Goal: Information Seeking & Learning: Learn about a topic

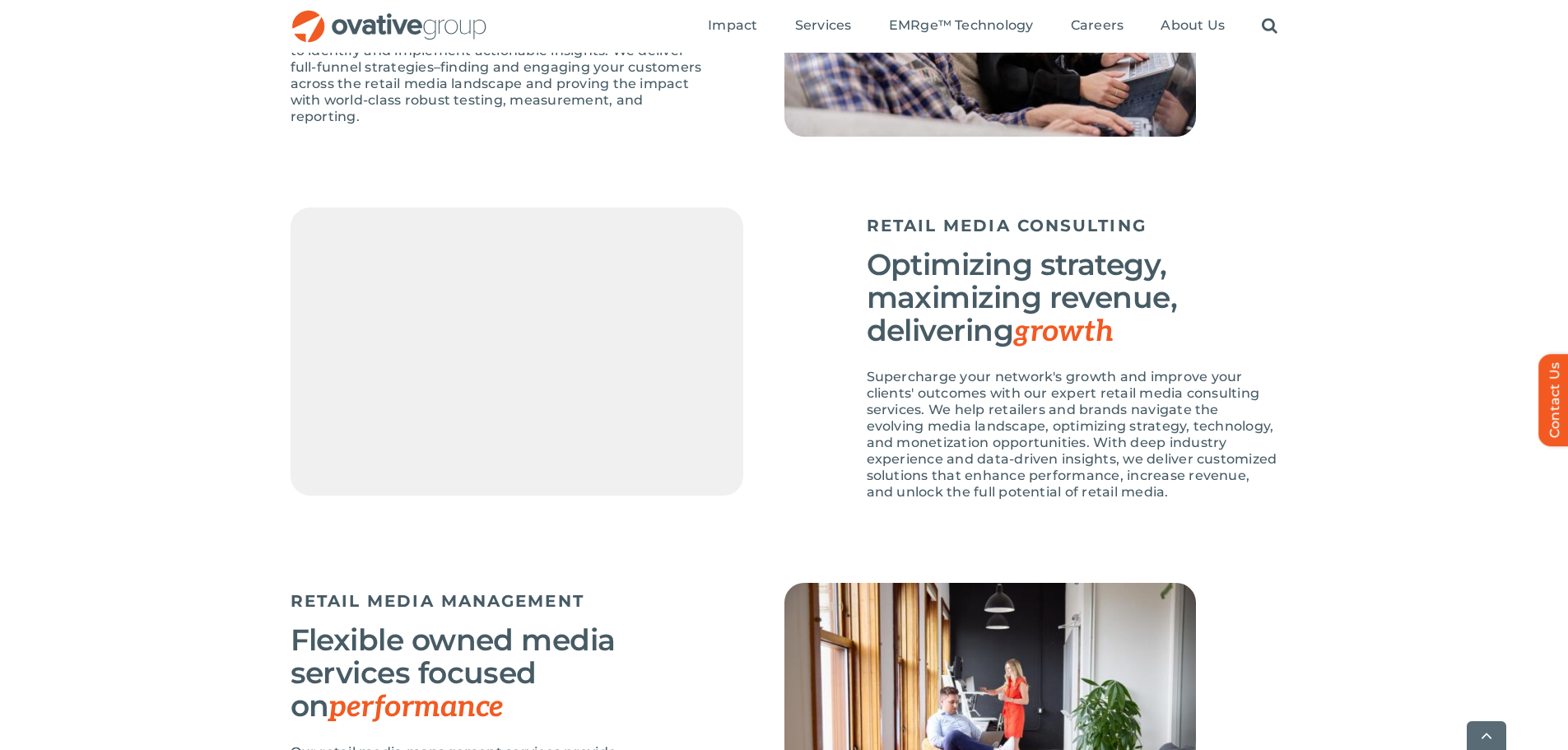
scroll to position [2058, 0]
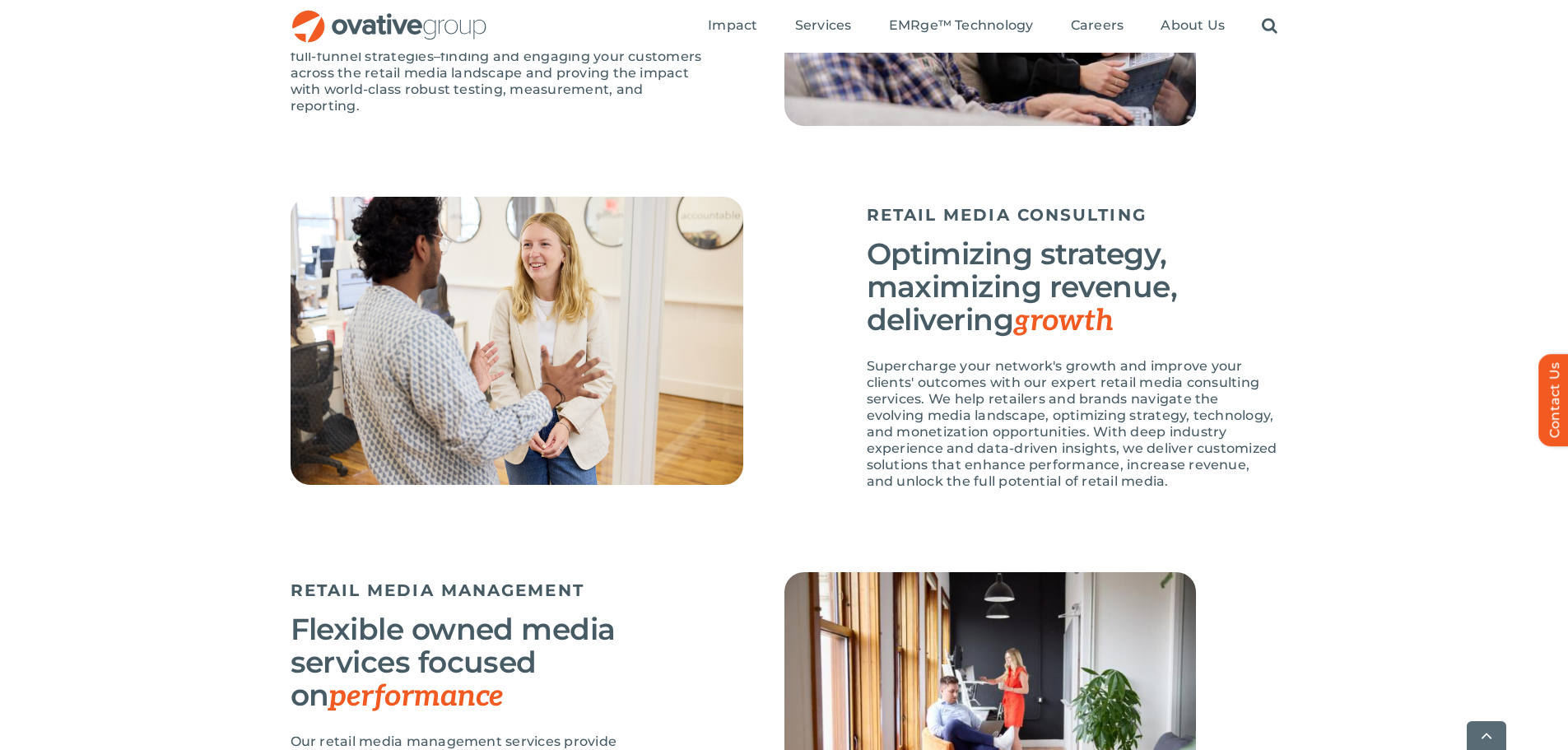
click at [1407, 375] on div "RETAIL MEDIA CONSULTING Optimizing strategy, maximizing revenue, delivering gro…" at bounding box center [784, 384] width 1568 height 375
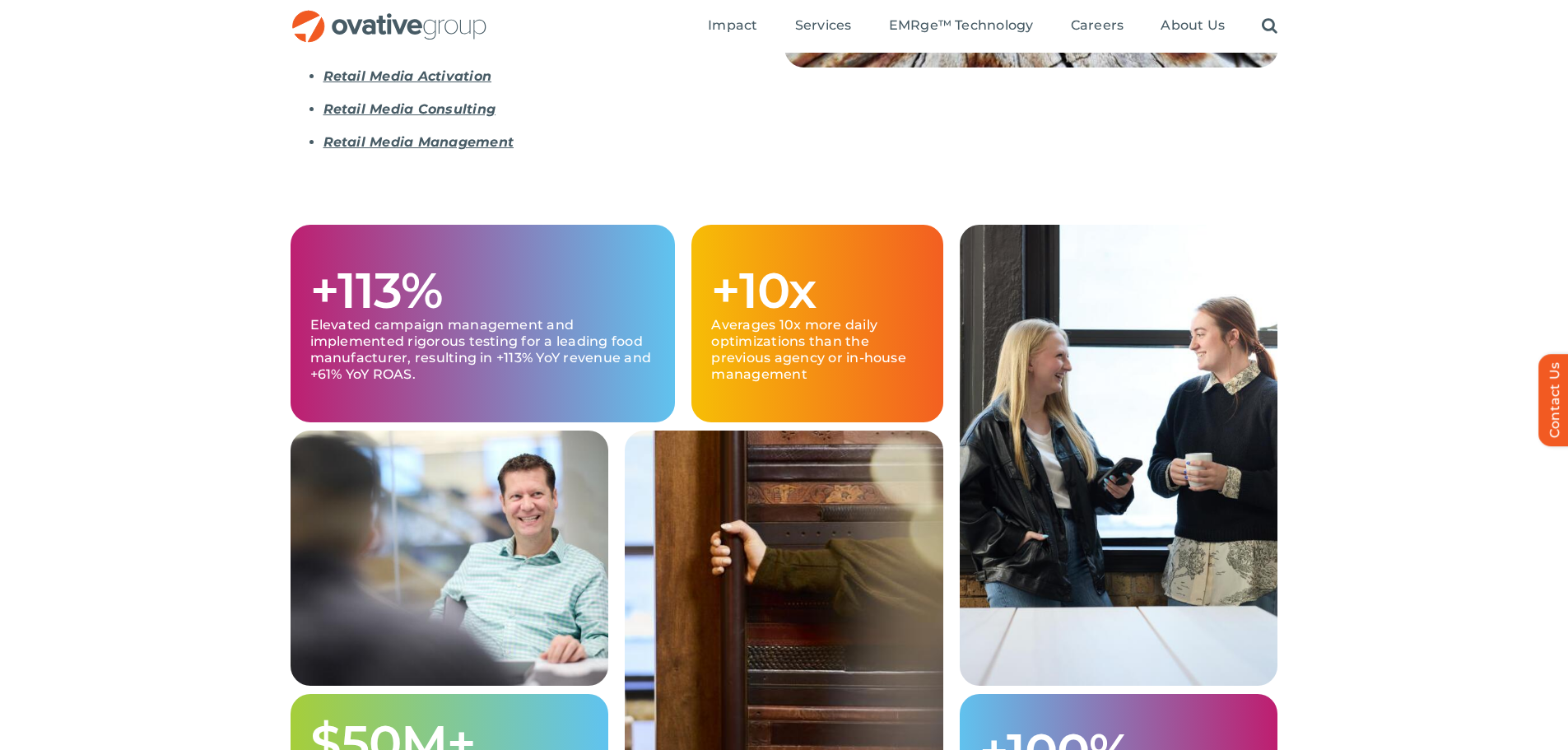
scroll to position [0, 0]
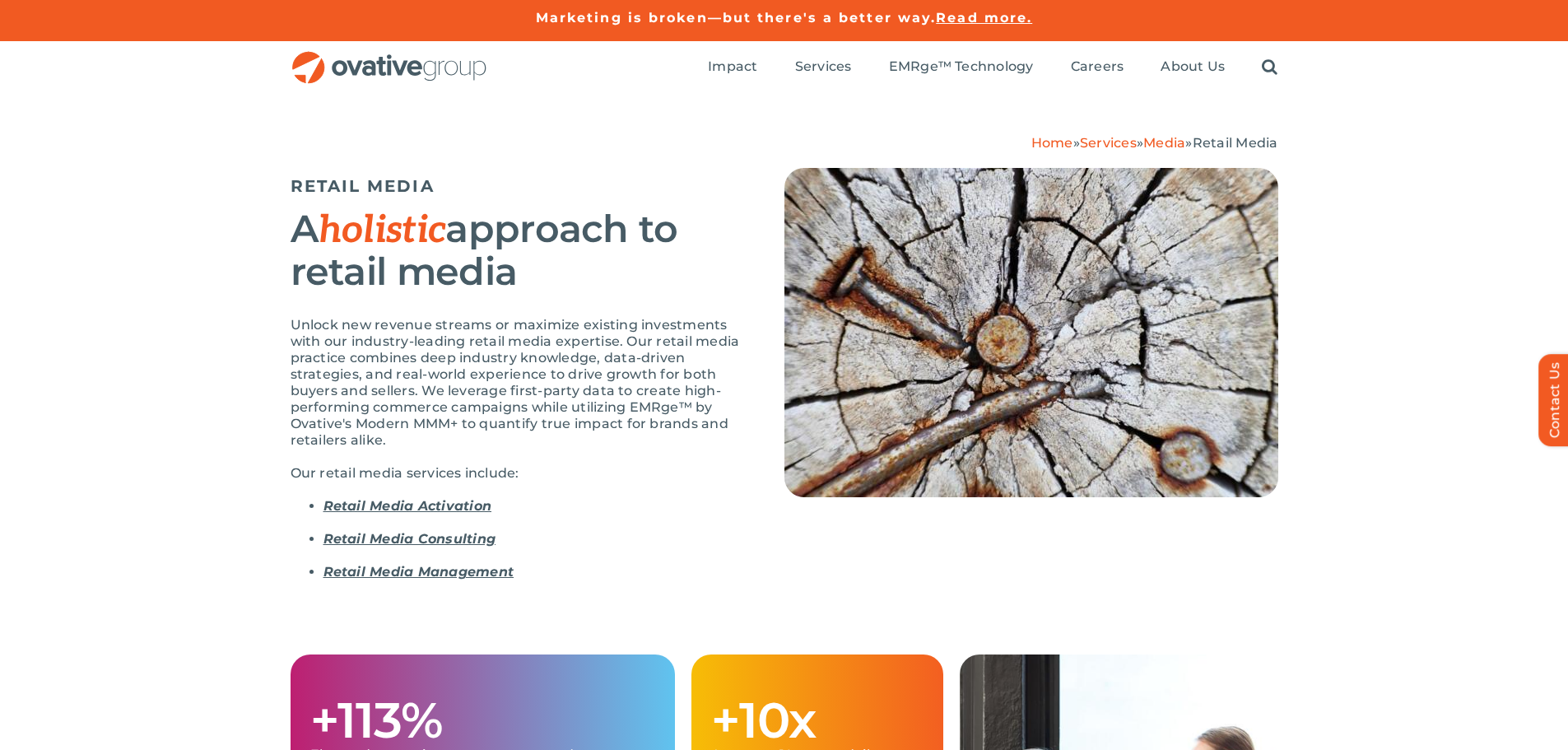
click at [388, 75] on img "OG_Full_horizontal_RGB" at bounding box center [389, 68] width 198 height 34
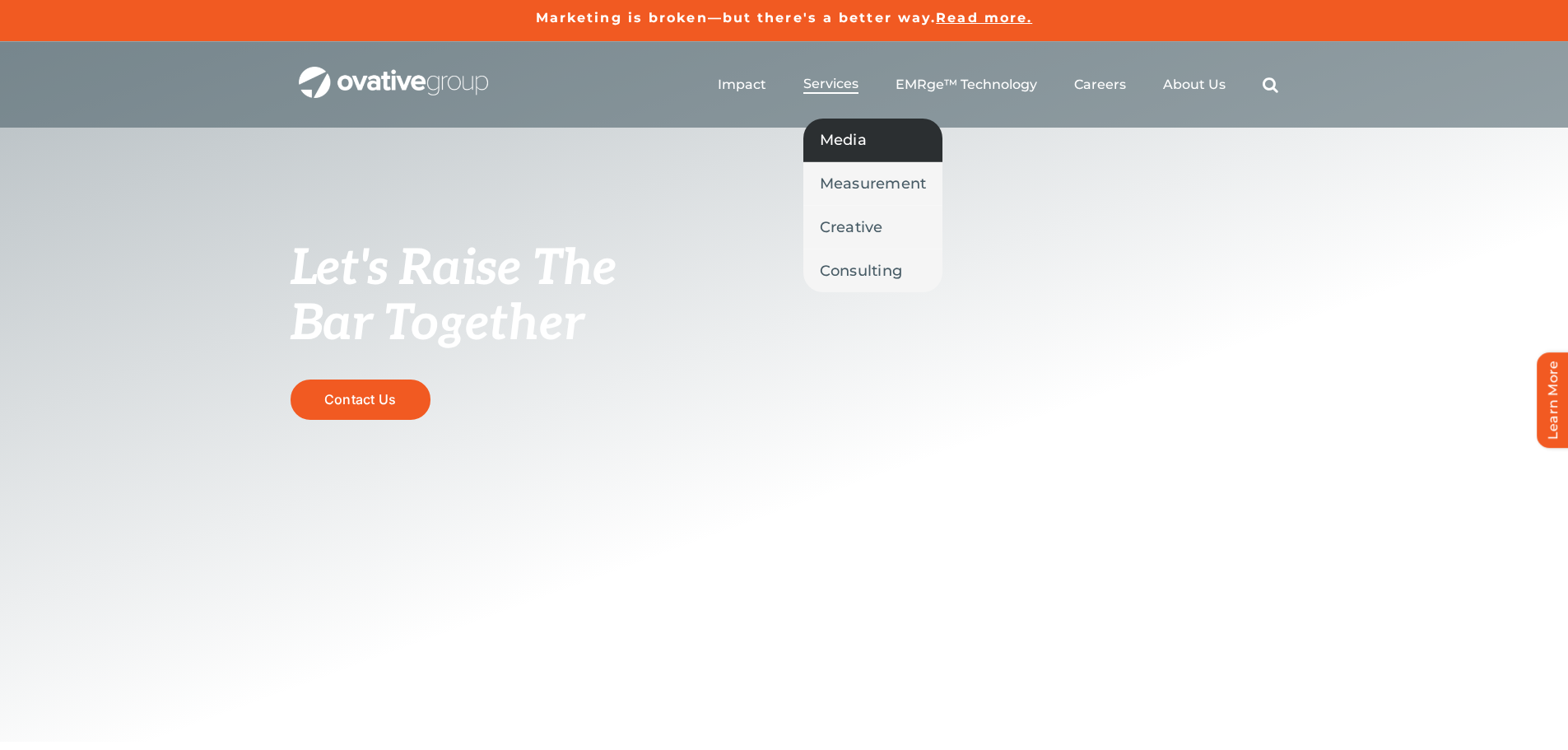
click at [861, 151] on span "Media" at bounding box center [843, 140] width 47 height 23
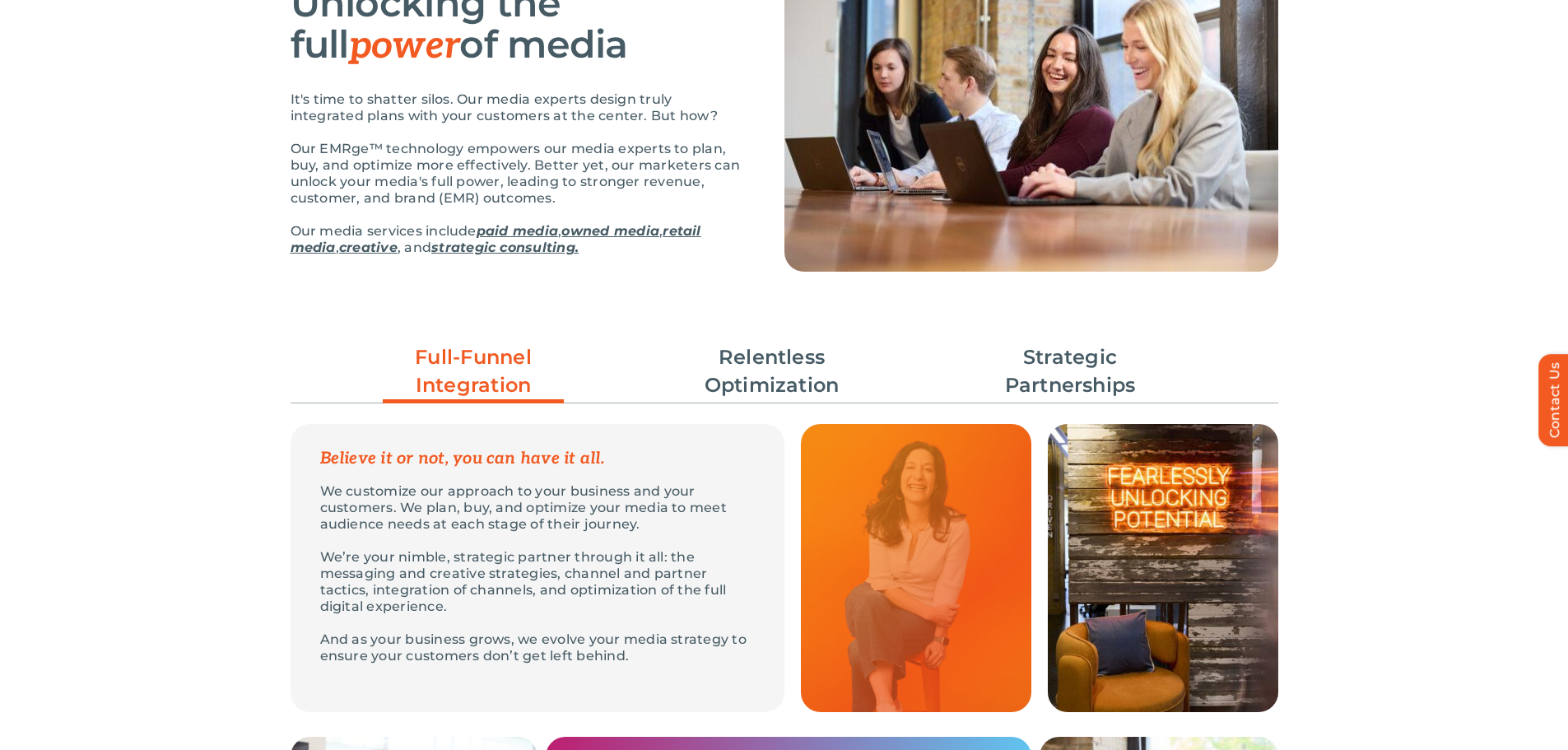
scroll to position [493, 0]
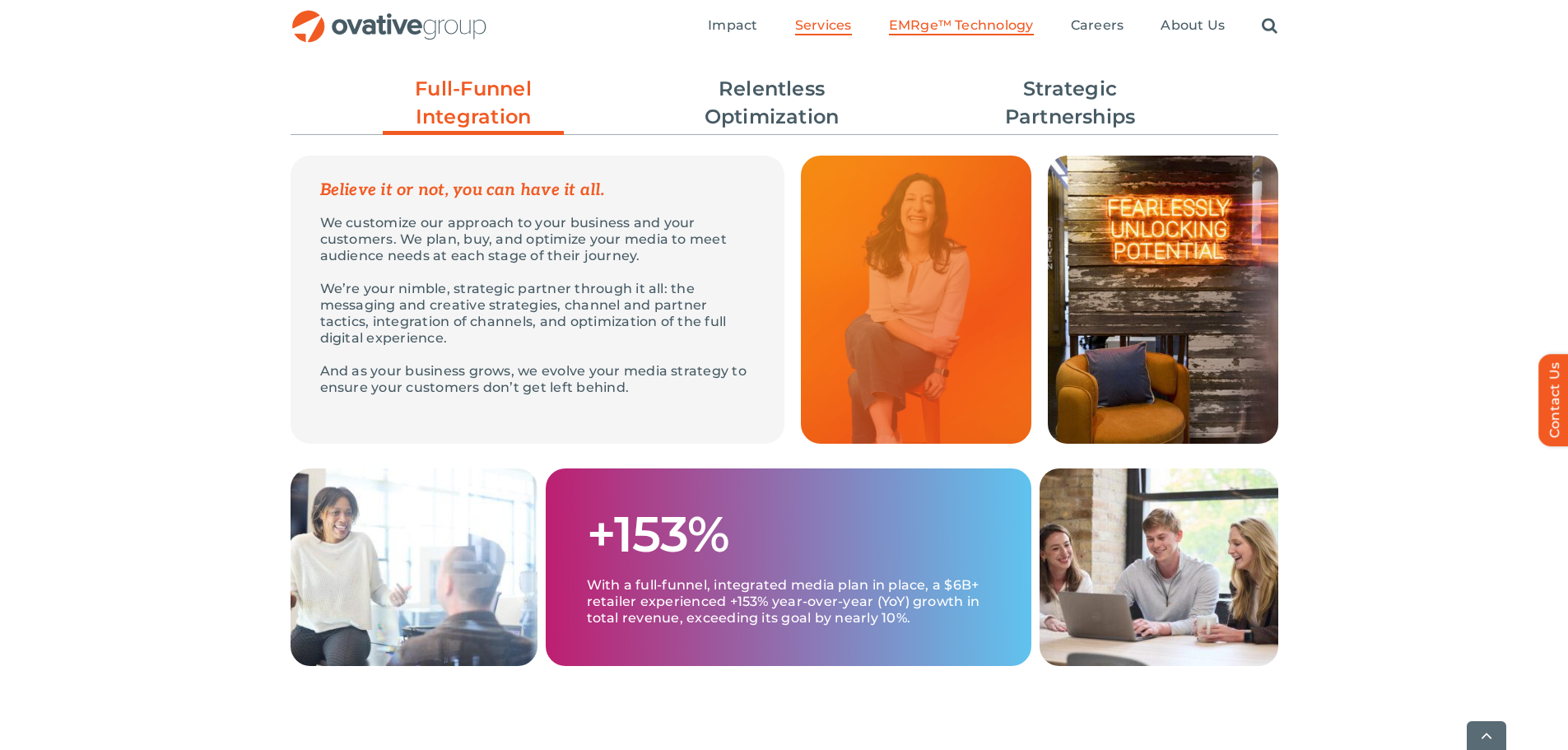
click at [1023, 34] on link "EMRge™ Technology" at bounding box center [961, 26] width 145 height 18
